Goal: Information Seeking & Learning: Find specific fact

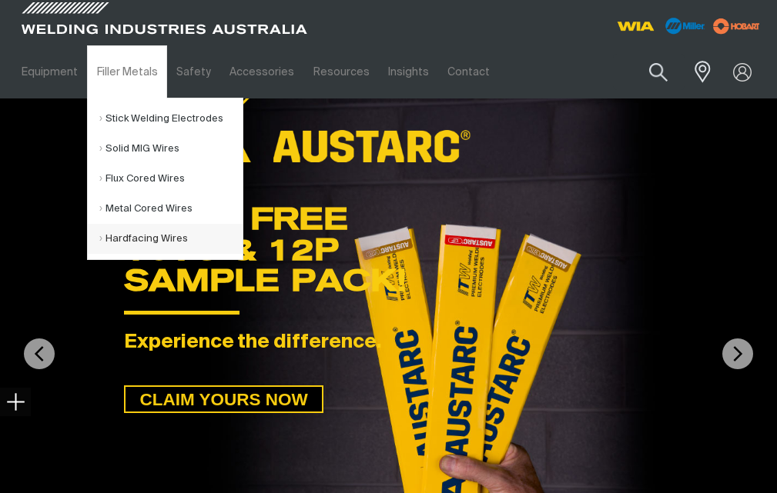
click at [156, 225] on link "Hardfacing Wires" at bounding box center [170, 239] width 143 height 30
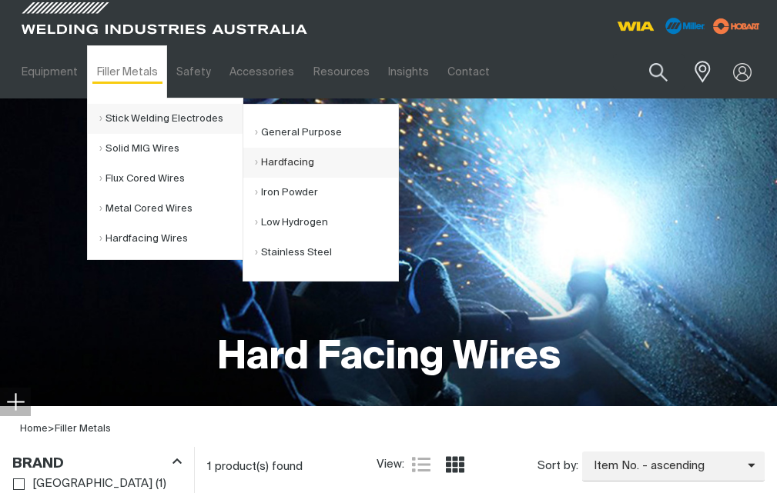
click at [310, 162] on link "Hardfacing" at bounding box center [326, 163] width 143 height 30
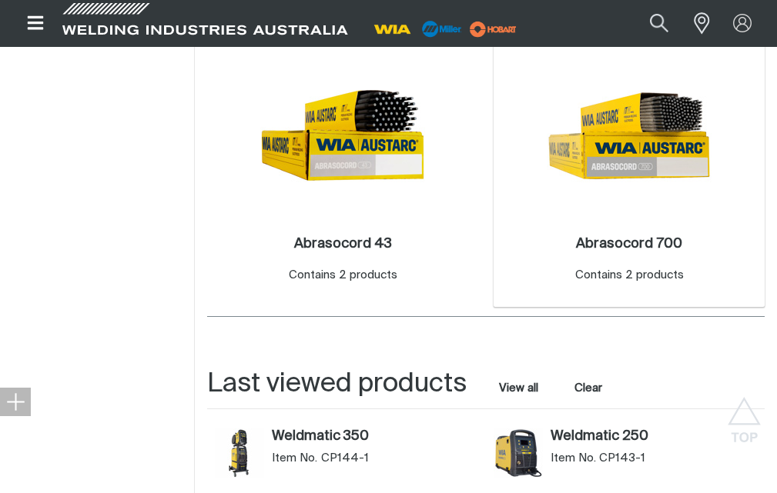
scroll to position [462, 0]
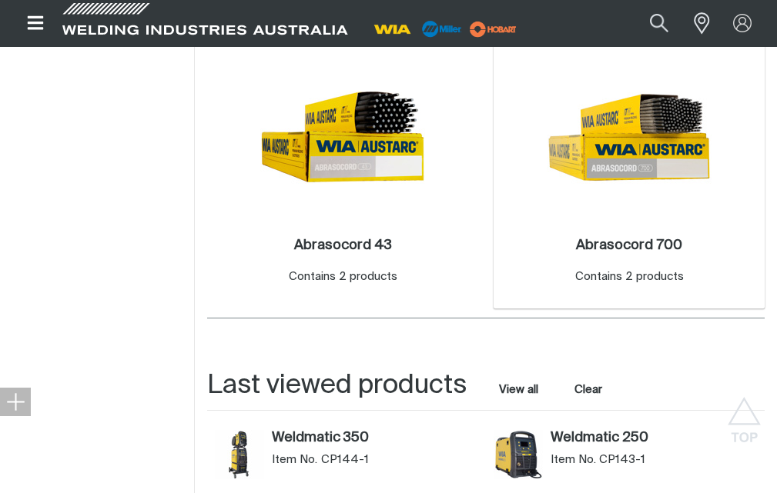
click at [682, 176] on img at bounding box center [629, 137] width 165 height 165
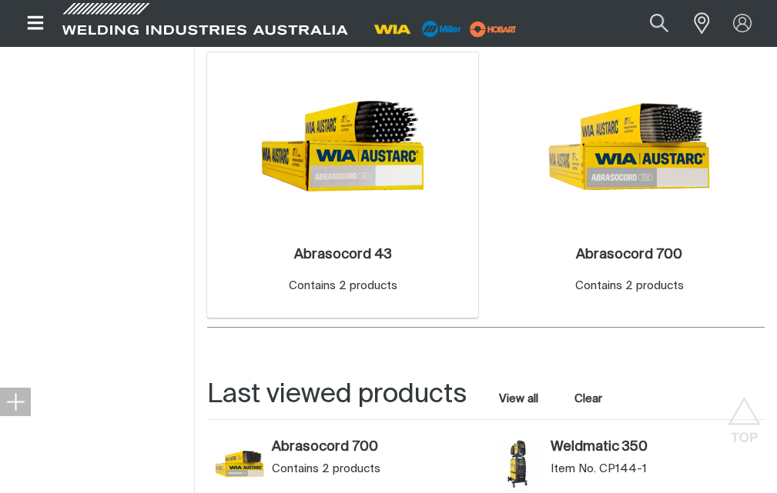
scroll to position [462, 0]
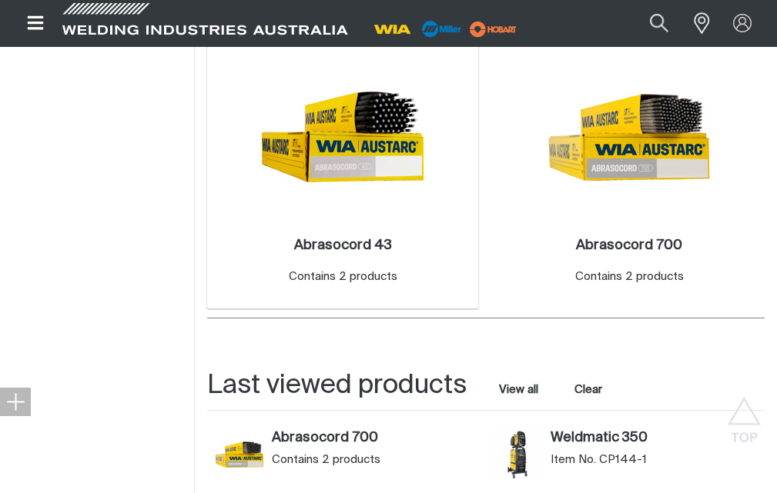
click at [366, 169] on img at bounding box center [342, 137] width 165 height 165
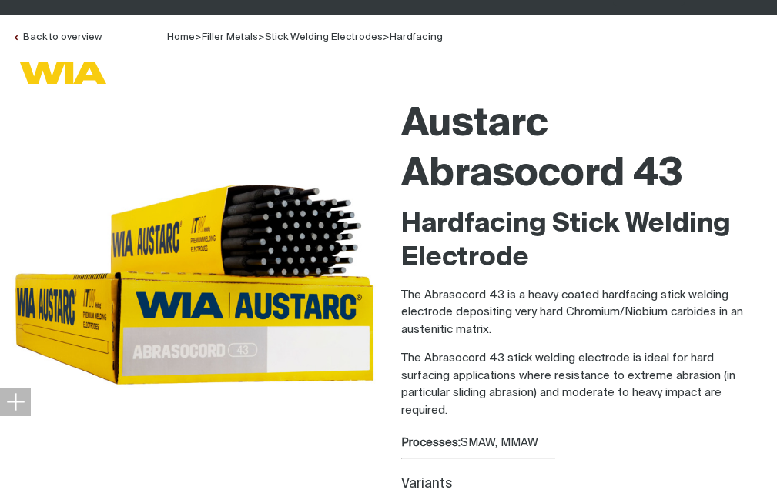
scroll to position [308, 0]
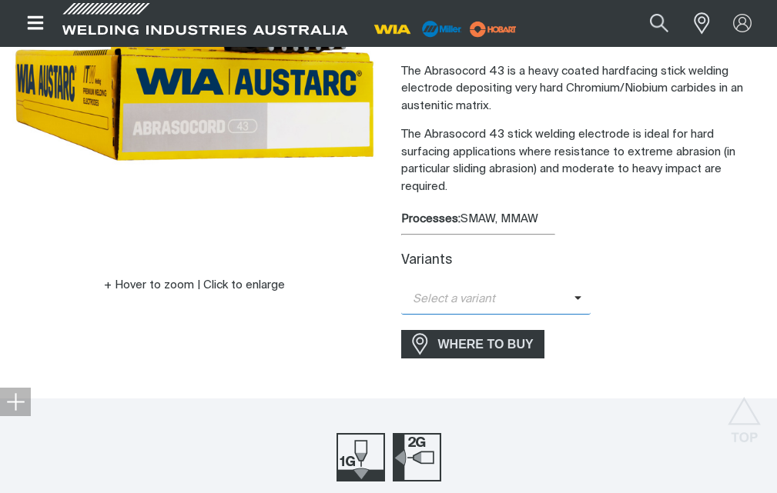
click at [443, 291] on span "Select a variant" at bounding box center [487, 300] width 173 height 18
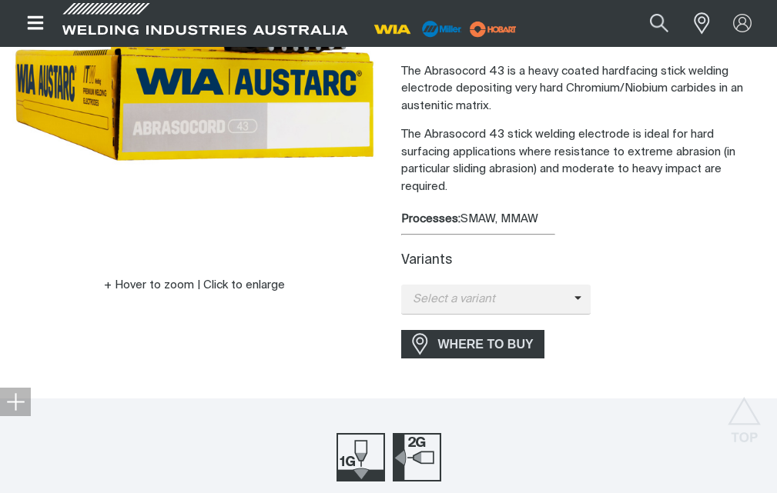
click at [671, 253] on div "Variants" at bounding box center [583, 261] width 364 height 16
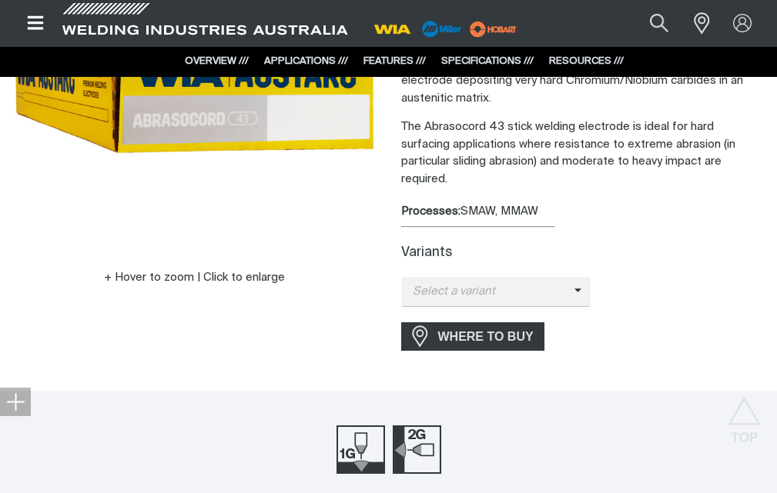
scroll to position [231, 0]
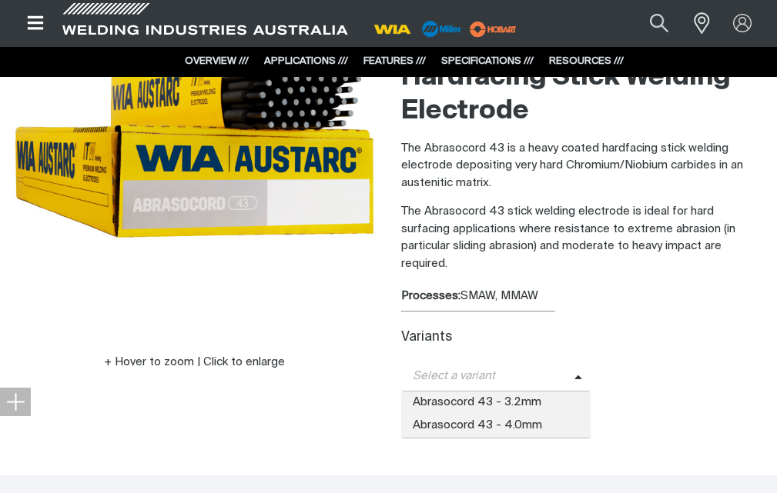
click at [452, 368] on span "Select a variant" at bounding box center [487, 377] width 173 height 18
click at [528, 415] on span "Abrasocord 43 - 4.0mm" at bounding box center [496, 426] width 190 height 23
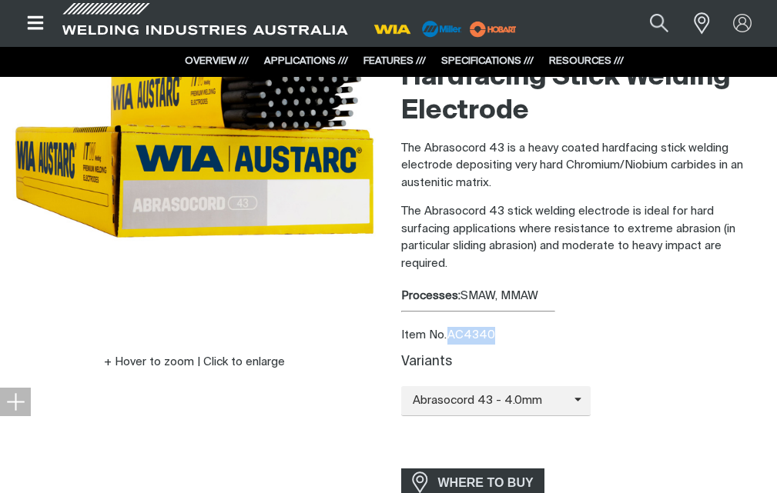
drag, startPoint x: 453, startPoint y: 317, endPoint x: 478, endPoint y: 319, distance: 25.4
click at [500, 327] on div "Item No. AC4340" at bounding box center [583, 336] width 364 height 18
copy div "AC4340"
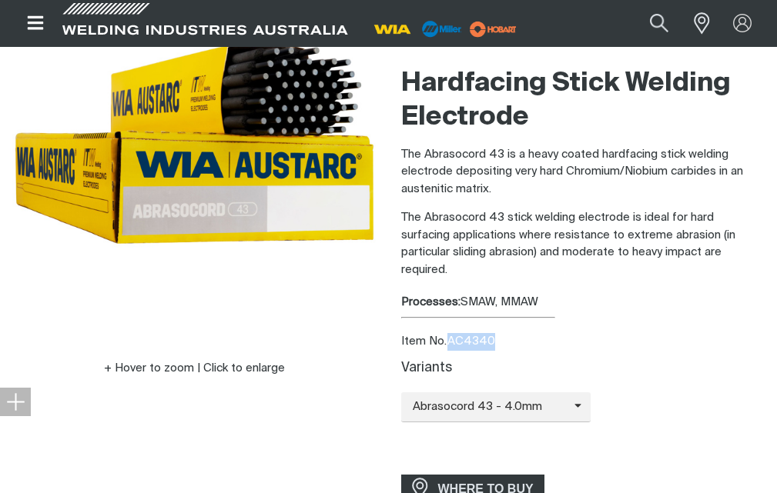
scroll to position [308, 0]
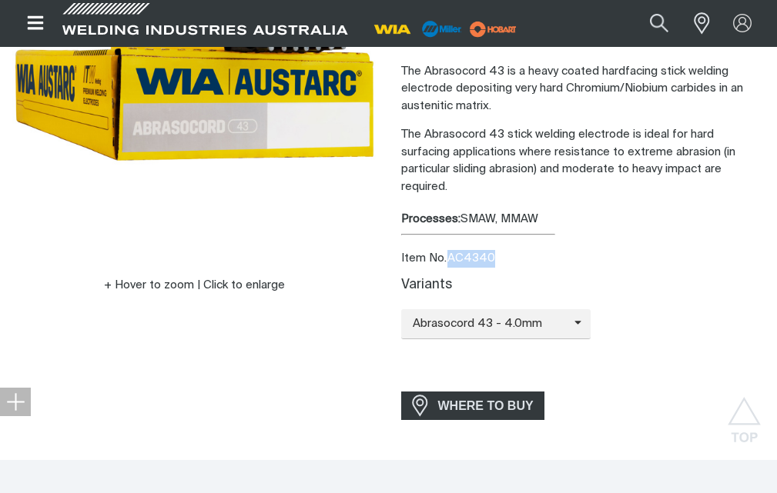
copy div "AC4340"
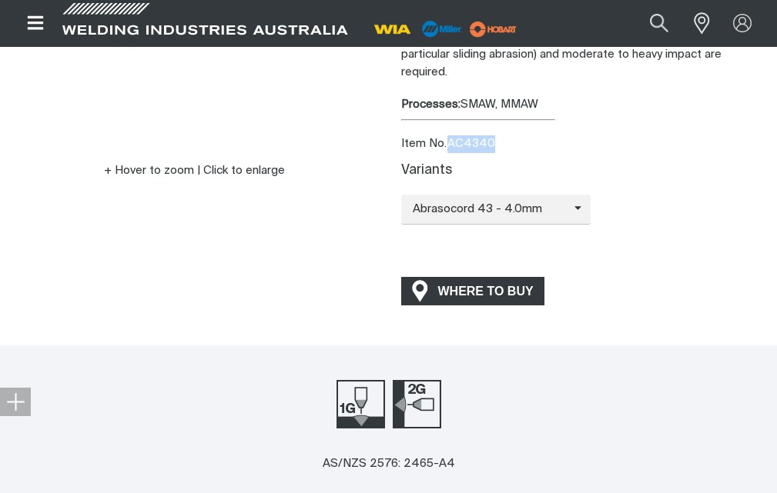
scroll to position [462, 0]
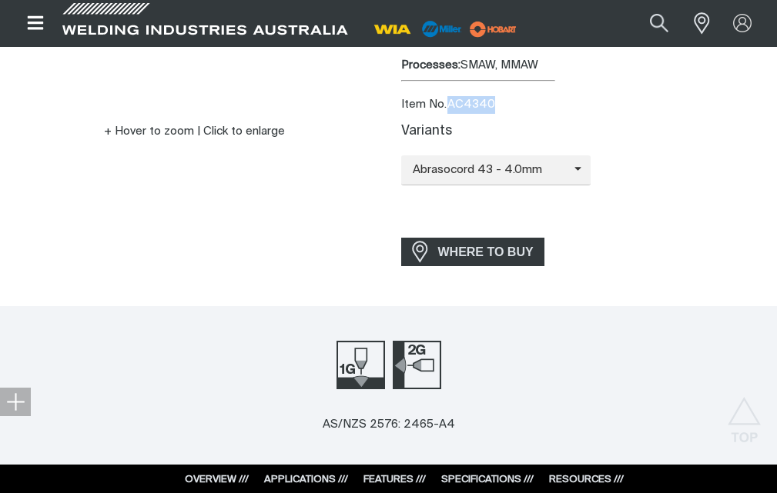
copy div "AC4340"
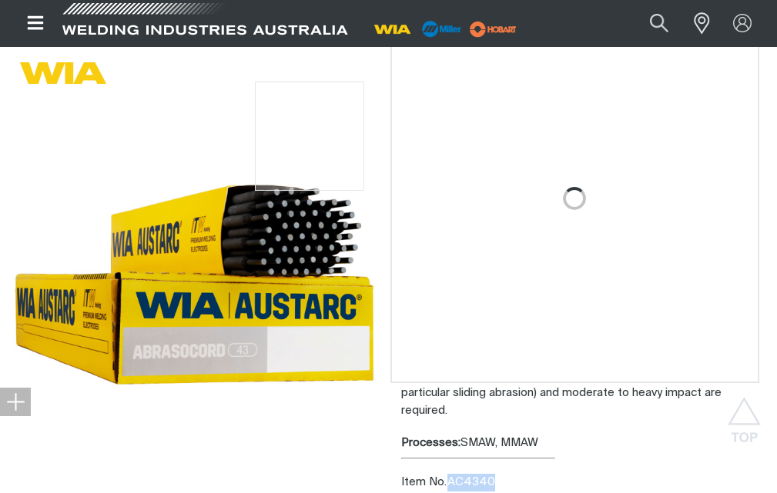
scroll to position [77, 0]
